Goal: Task Accomplishment & Management: Complete application form

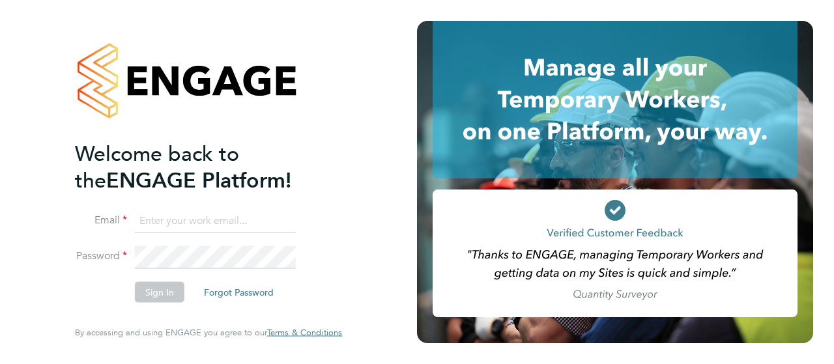
type input "[PERSON_NAME][EMAIL_ADDRESS][DOMAIN_NAME]"
click at [156, 291] on button "Sign In" at bounding box center [160, 292] width 50 height 21
click at [156, 291] on div "Sorry, we are having problems connecting to our services." at bounding box center [208, 182] width 417 height 364
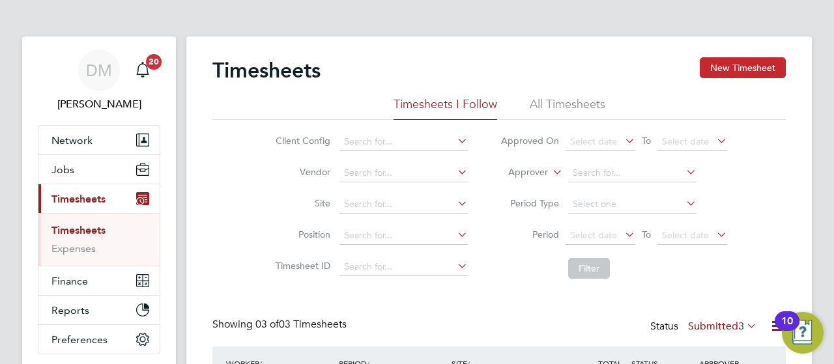
click at [746, 65] on button "New Timesheet" at bounding box center [743, 67] width 86 height 21
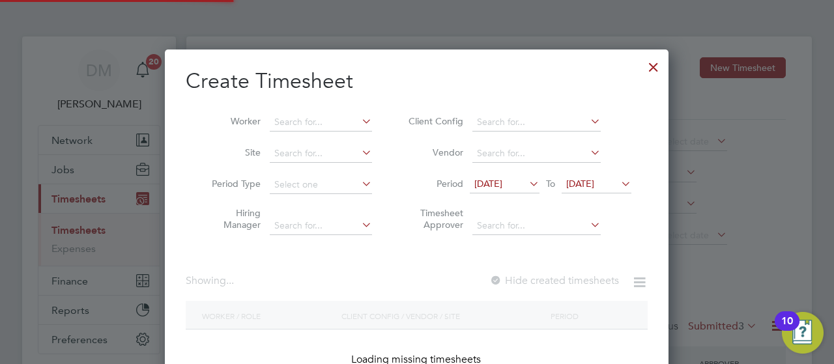
scroll to position [1344, 504]
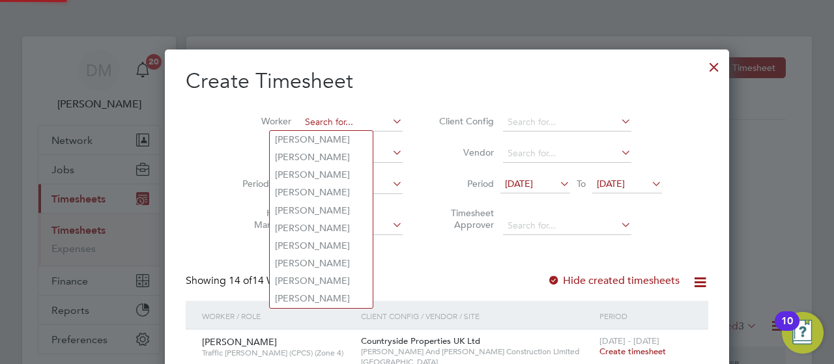
click at [314, 127] on input at bounding box center [351, 122] width 102 height 18
drag, startPoint x: 314, startPoint y: 127, endPoint x: 233, endPoint y: 135, distance: 81.2
click at [233, 135] on li "Worker" at bounding box center [317, 122] width 203 height 31
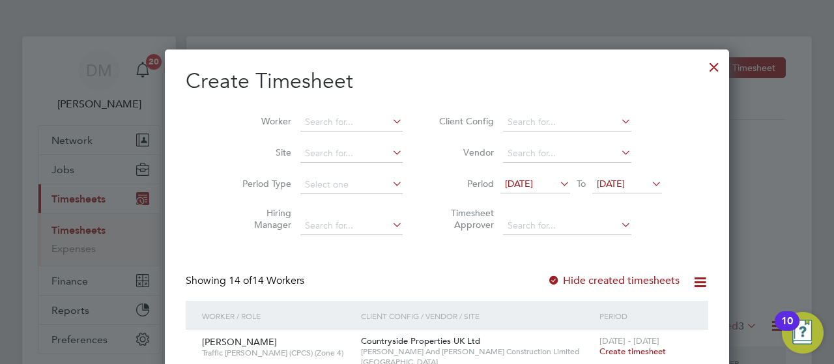
click at [233, 135] on li "Worker" at bounding box center [317, 122] width 203 height 31
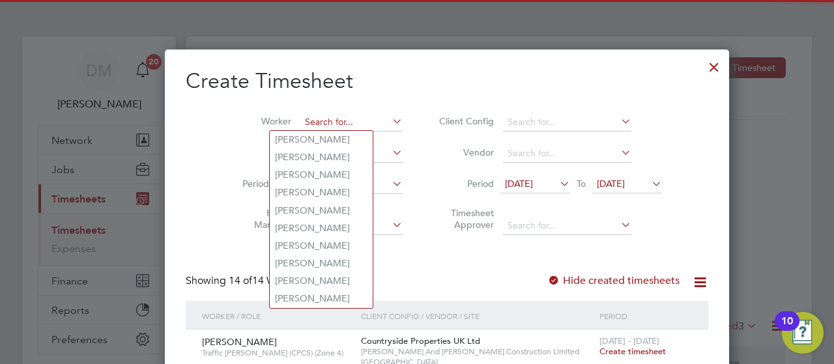
click at [300, 121] on input at bounding box center [351, 122] width 102 height 18
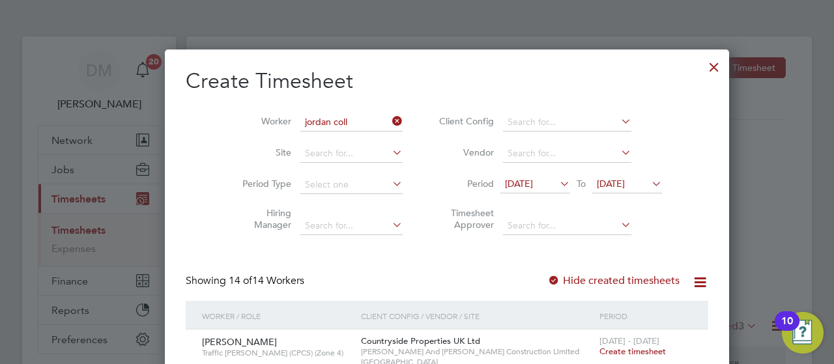
click at [302, 139] on b "Jordan" at bounding box center [290, 139] width 30 height 11
type input "Jordan Collins"
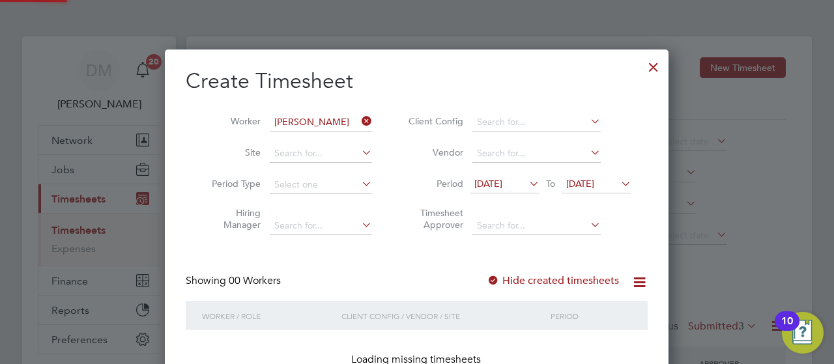
scroll to position [367, 504]
click at [618, 184] on icon at bounding box center [618, 184] width 0 height 18
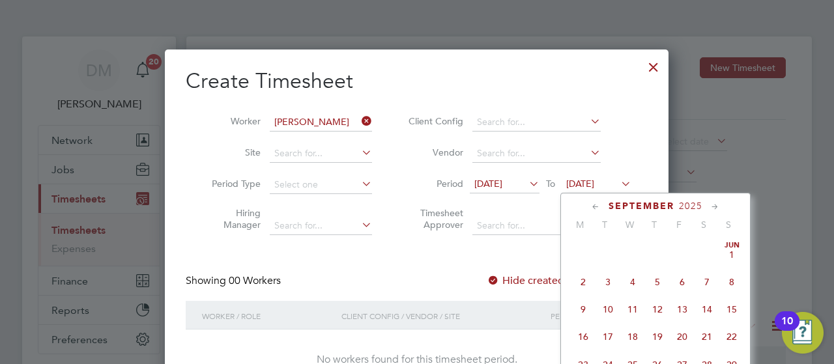
scroll to position [475, 0]
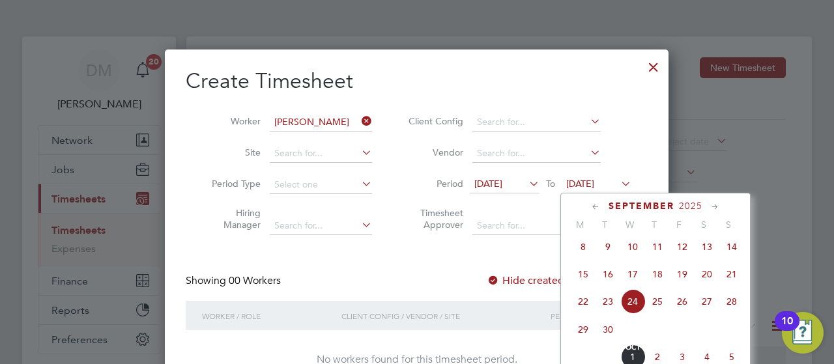
click at [734, 310] on span "28" at bounding box center [732, 301] width 25 height 25
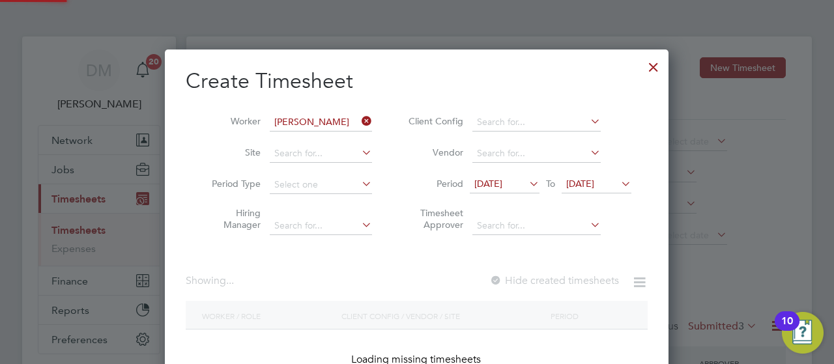
scroll to position [367, 504]
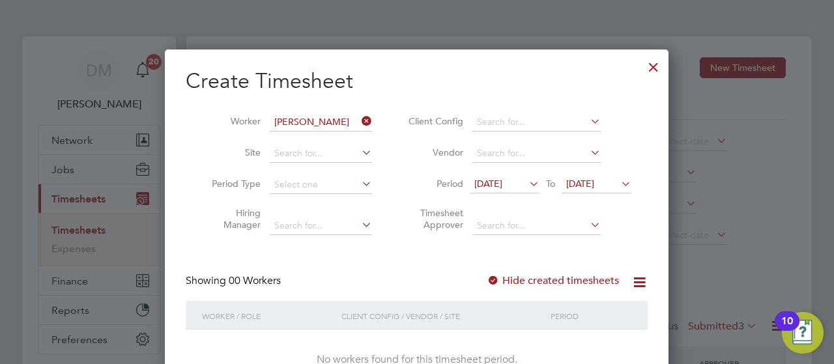
click at [658, 73] on div at bounding box center [653, 63] width 23 height 23
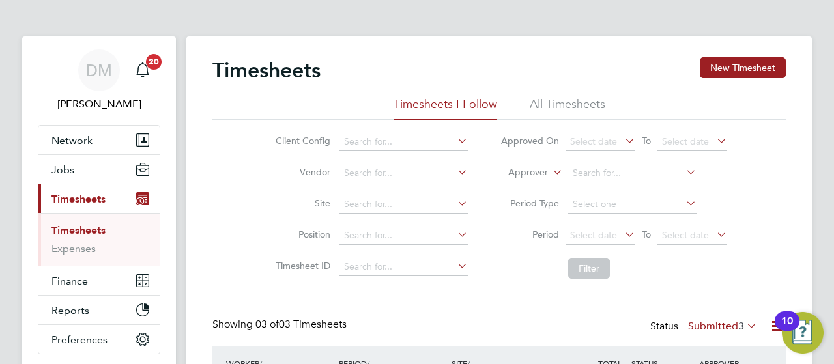
scroll to position [33, 113]
click at [830, 147] on div "DM Danielle Murphy Notifications 20 Applications: Network Team Members Business…" at bounding box center [417, 284] width 834 height 569
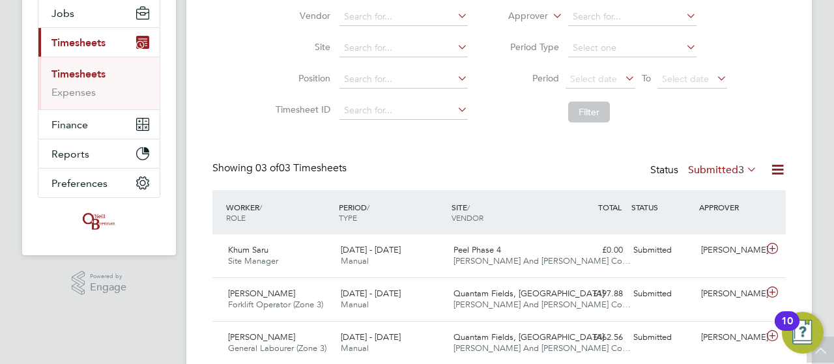
scroll to position [130, 0]
